Goal: Use online tool/utility: Use online tool/utility

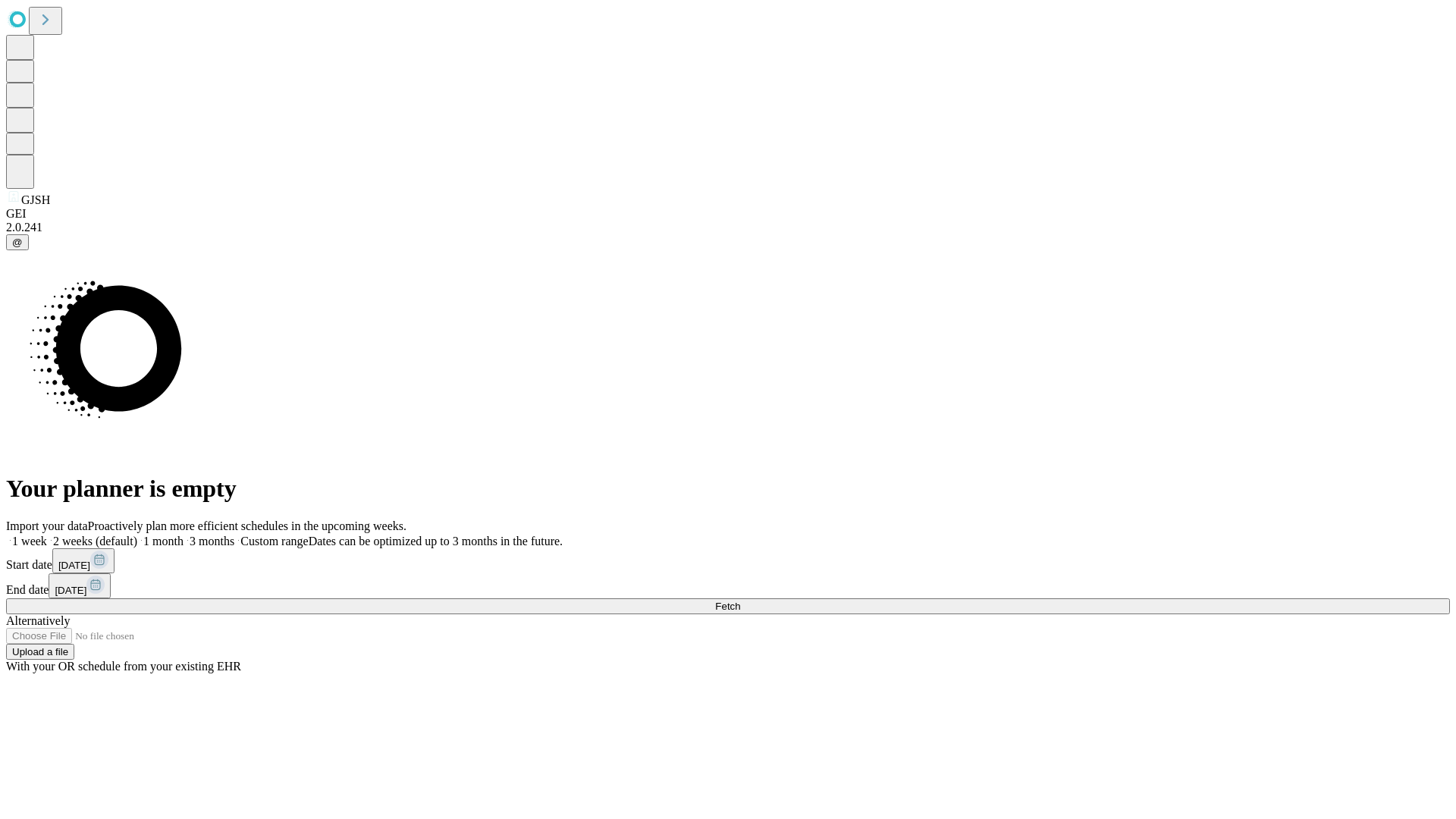
click at [740, 601] on span "Fetch" at bounding box center [727, 606] width 25 height 11
